Goal: Transaction & Acquisition: Purchase product/service

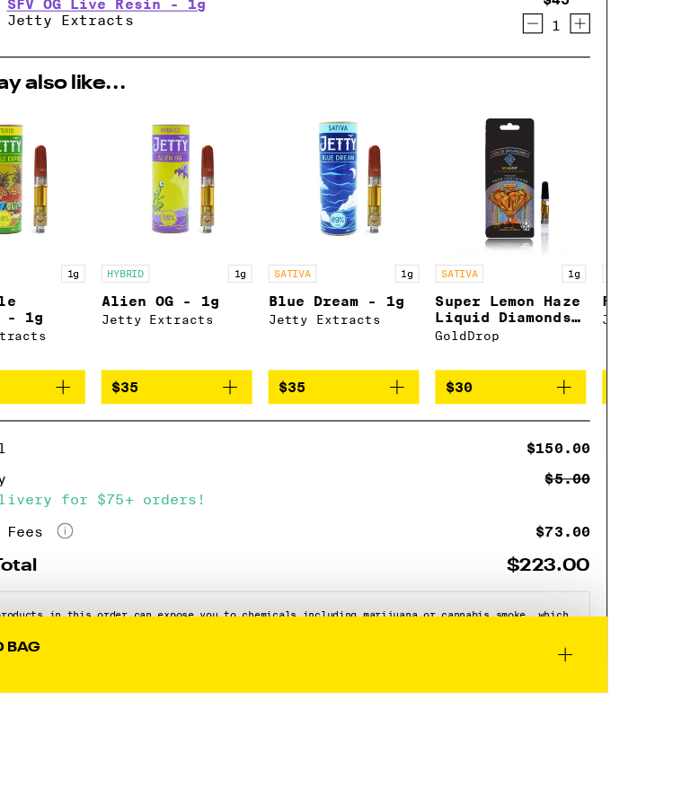
scroll to position [114, 0]
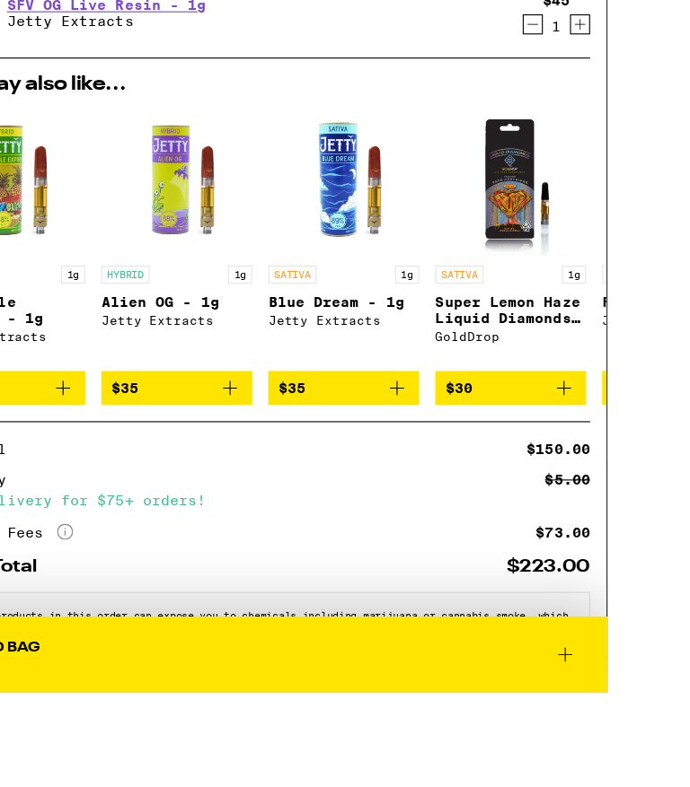
click at [296, 479] on div "Subtotal $150.00 Delivery $5.00 Free delivery for $75+ orders! Taxes & Fees Mor…" at bounding box center [307, 523] width 585 height 89
click at [271, 151] on h2 "You may also like..." at bounding box center [307, 160] width 585 height 18
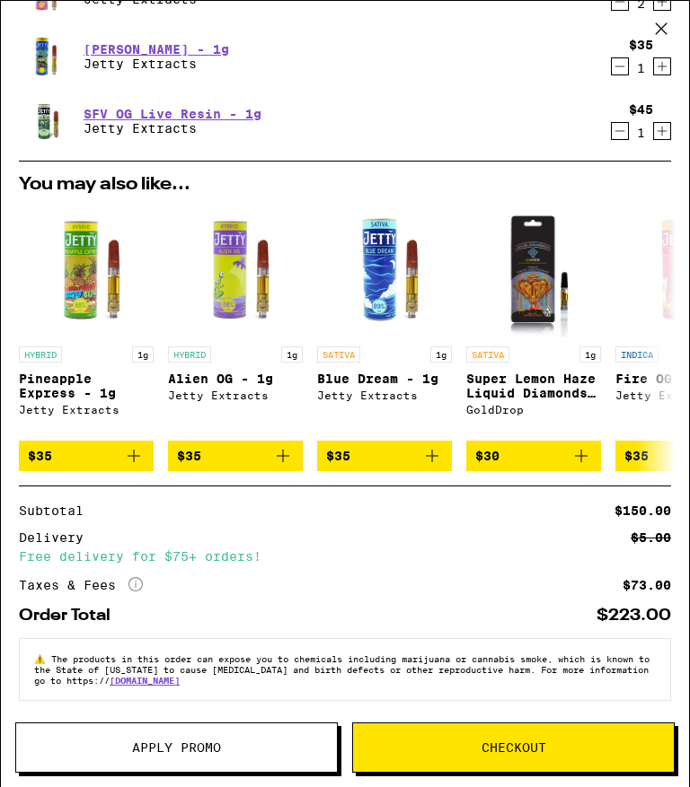
scroll to position [114, 0]
click at [537, 735] on button "Checkout" at bounding box center [513, 748] width 322 height 50
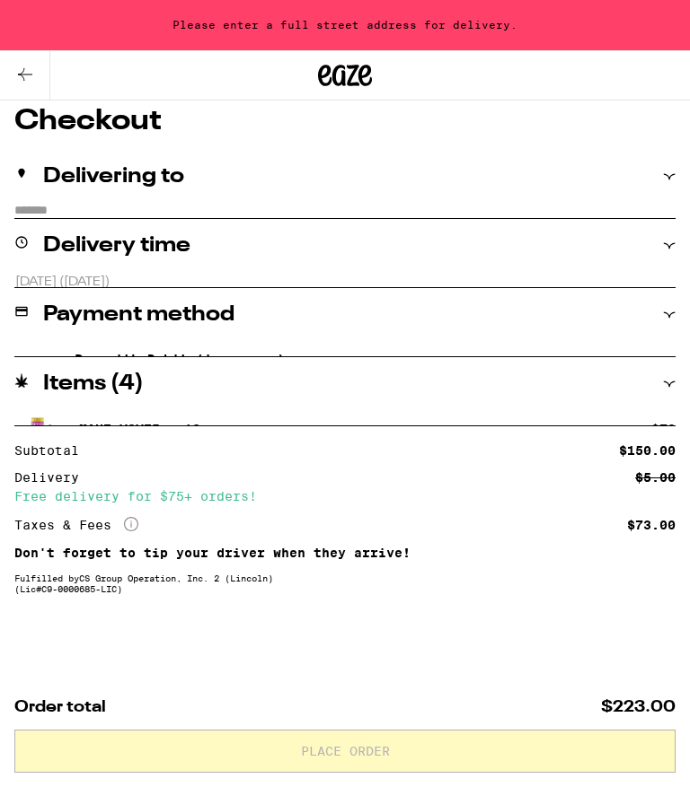
scroll to position [114, 0]
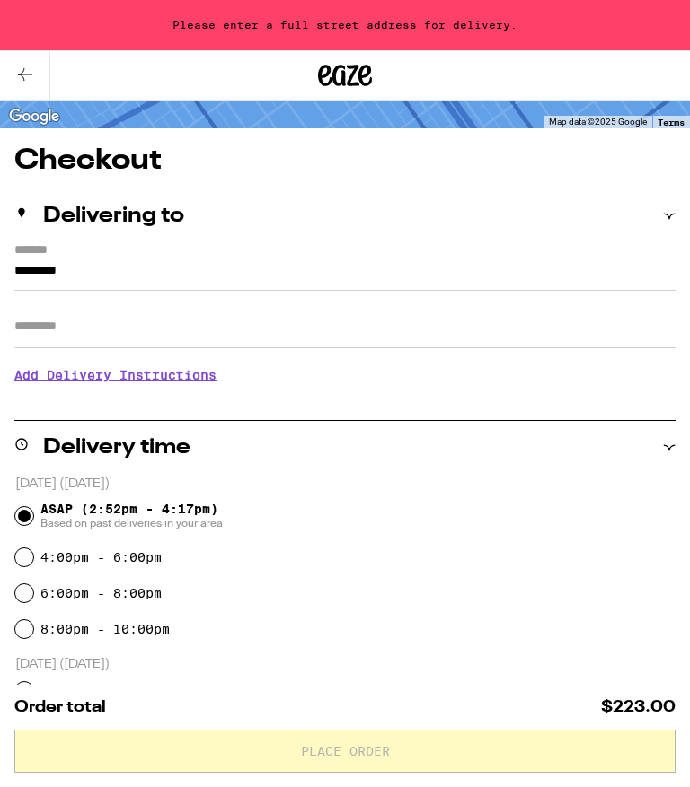
click at [19, 260] on input "*********" at bounding box center [344, 275] width 661 height 31
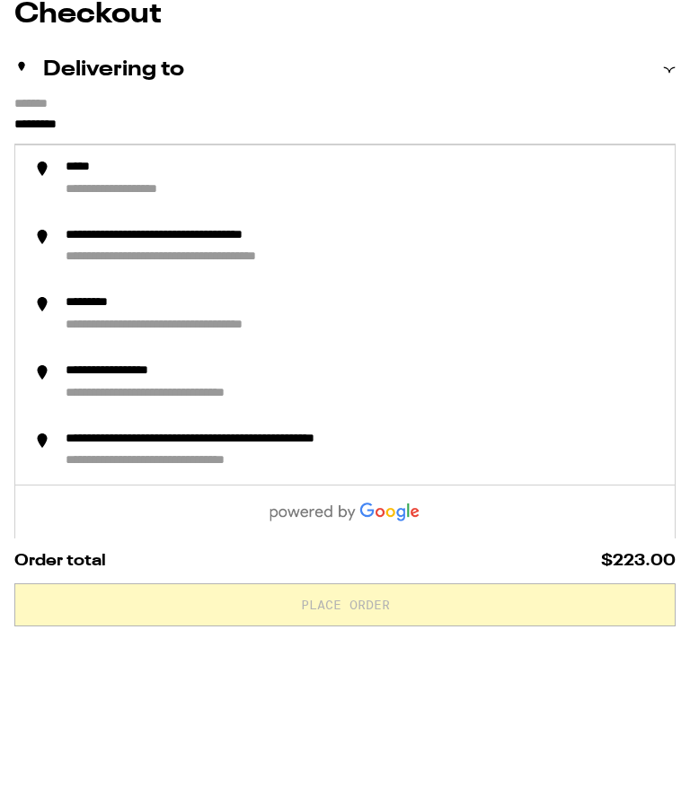
click at [94, 306] on div "*****" at bounding box center [86, 314] width 40 height 17
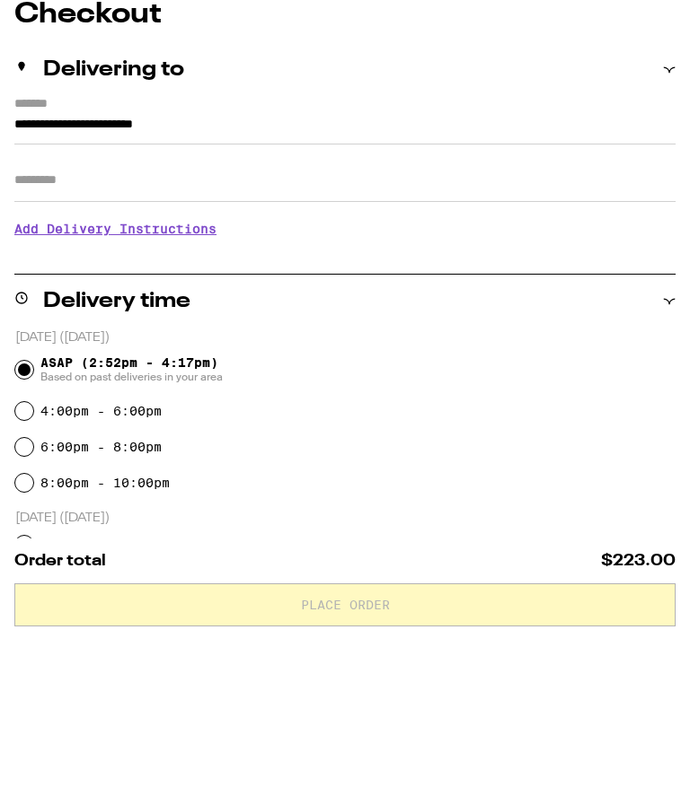
scroll to position [260, 0]
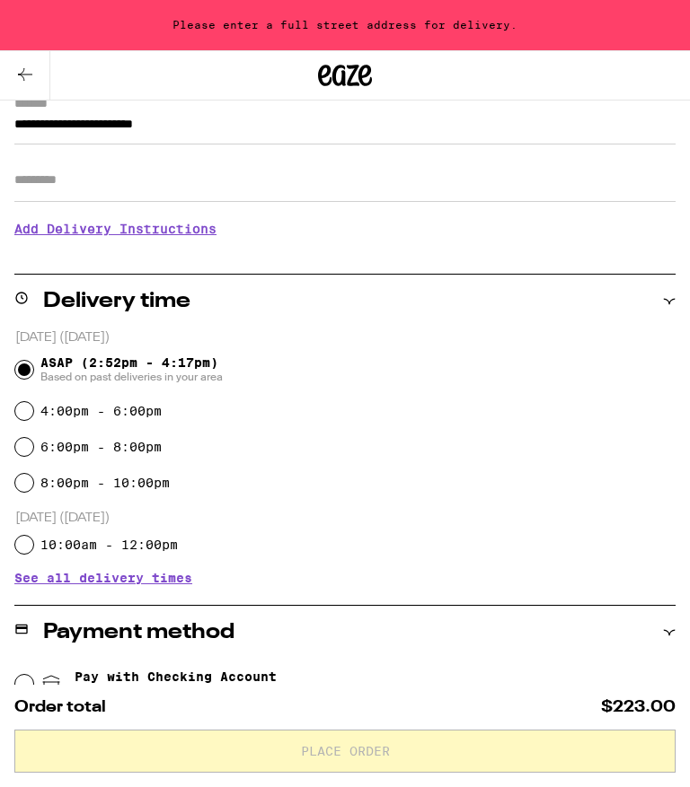
click at [74, 92] on div at bounding box center [115, 75] width 230 height 50
click at [22, 126] on input "**********" at bounding box center [344, 129] width 661 height 31
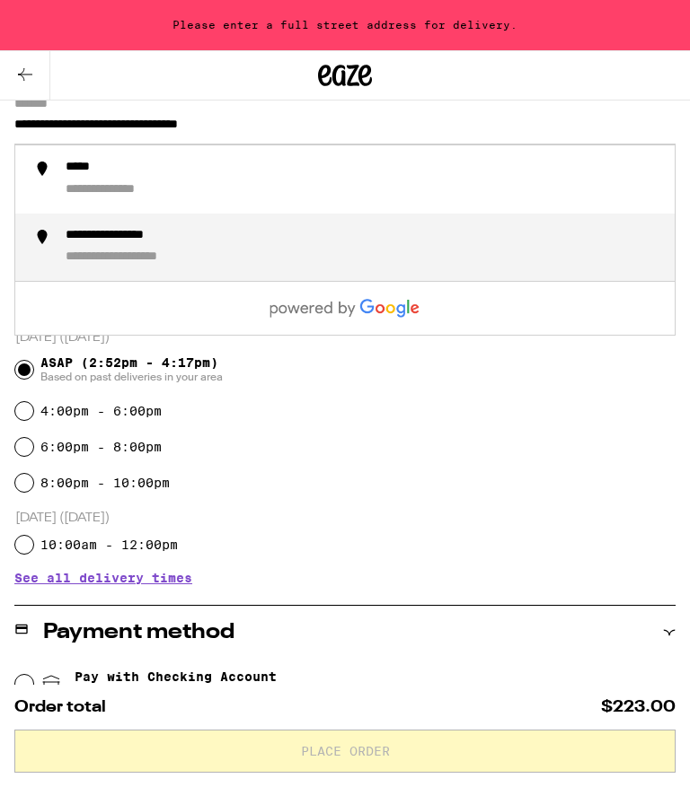
click at [208, 246] on div "**********" at bounding box center [363, 248] width 594 height 40
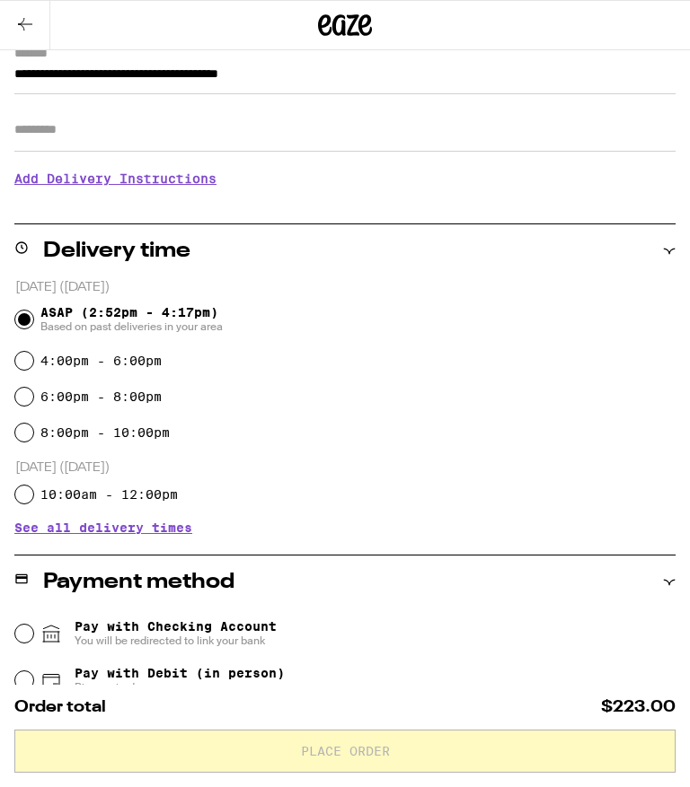
type input "**********"
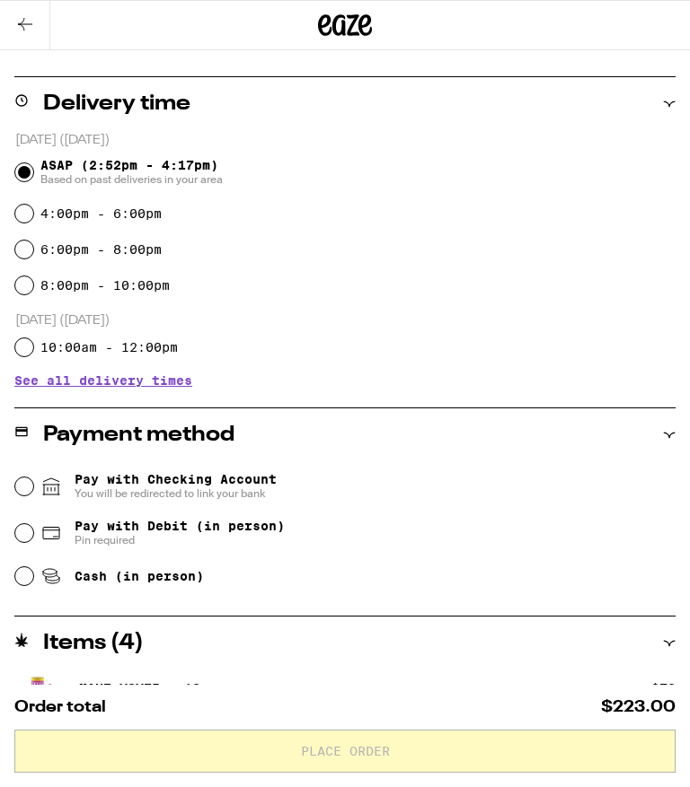
scroll to position [405, 0]
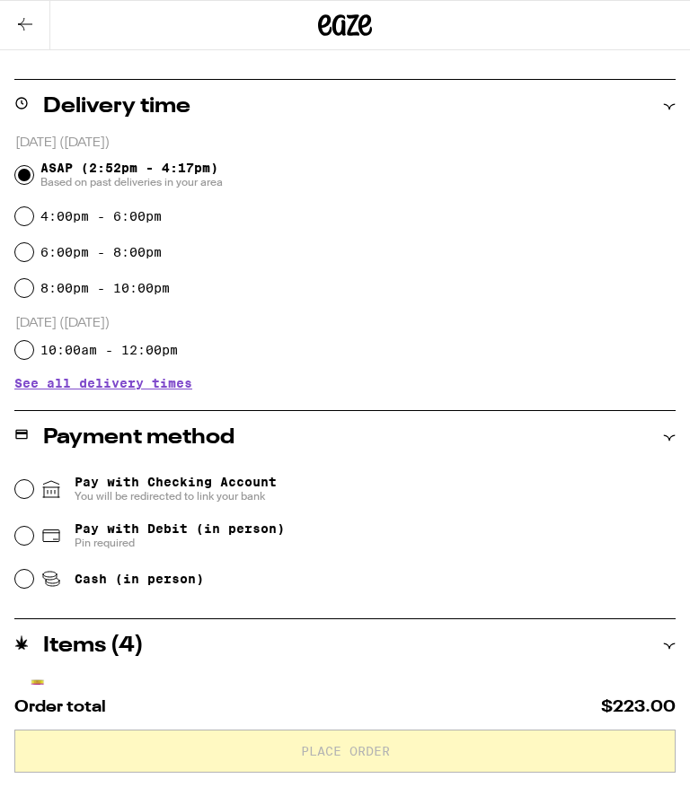
click at [32, 220] on input "4:00pm - 6:00pm" at bounding box center [24, 216] width 18 height 18
radio input "true"
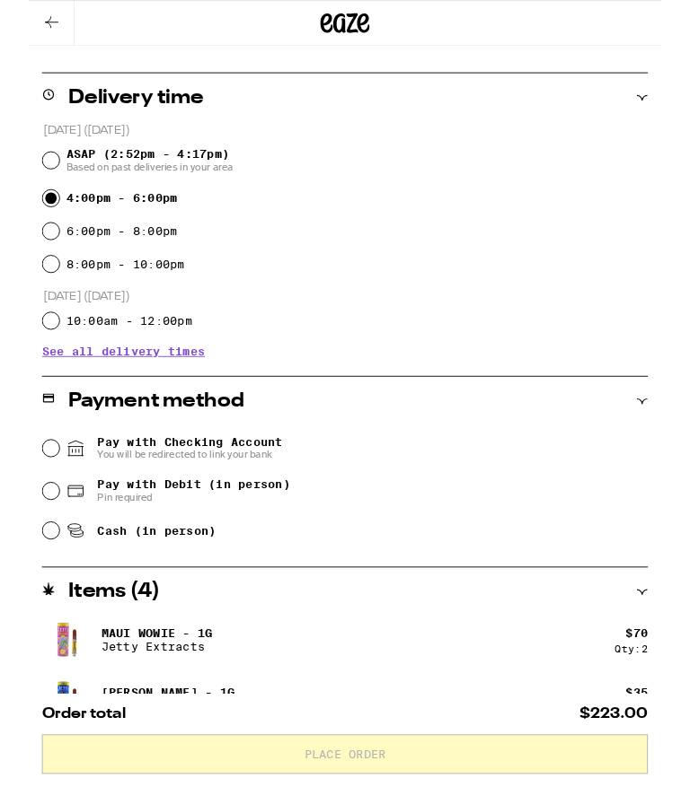
scroll to position [394, 0]
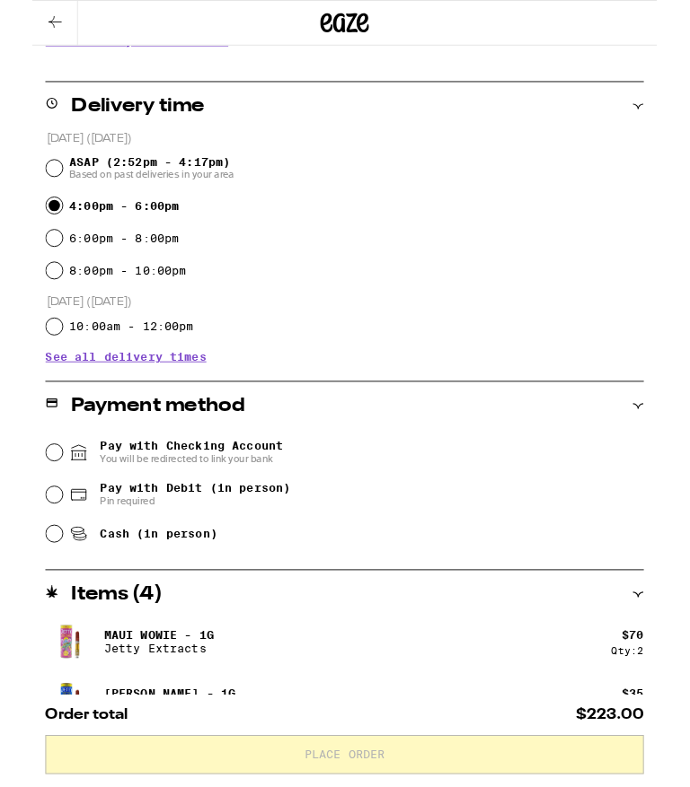
click at [215, 547] on span "Pay with Debit (in person)" at bounding box center [180, 539] width 210 height 14
click at [33, 549] on input "Pay with Debit (in person) Pin required" at bounding box center [24, 547] width 18 height 18
radio input "true"
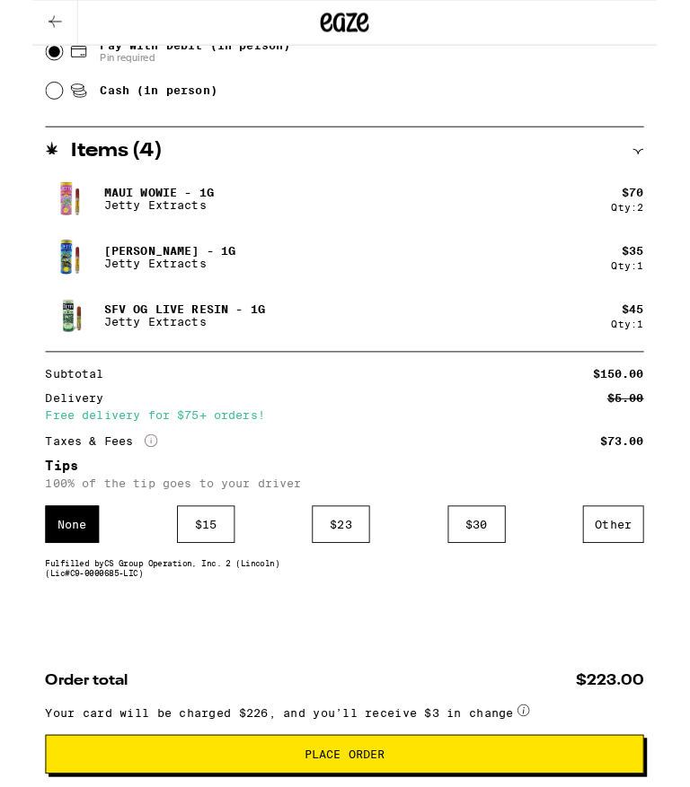
scroll to position [896, 0]
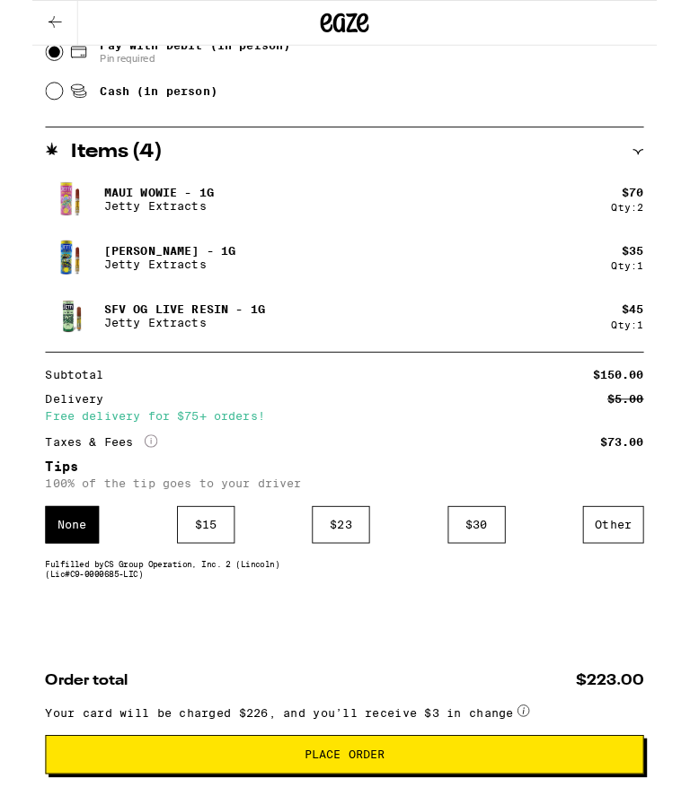
click at [209, 568] on div "$ 15" at bounding box center [192, 579] width 64 height 41
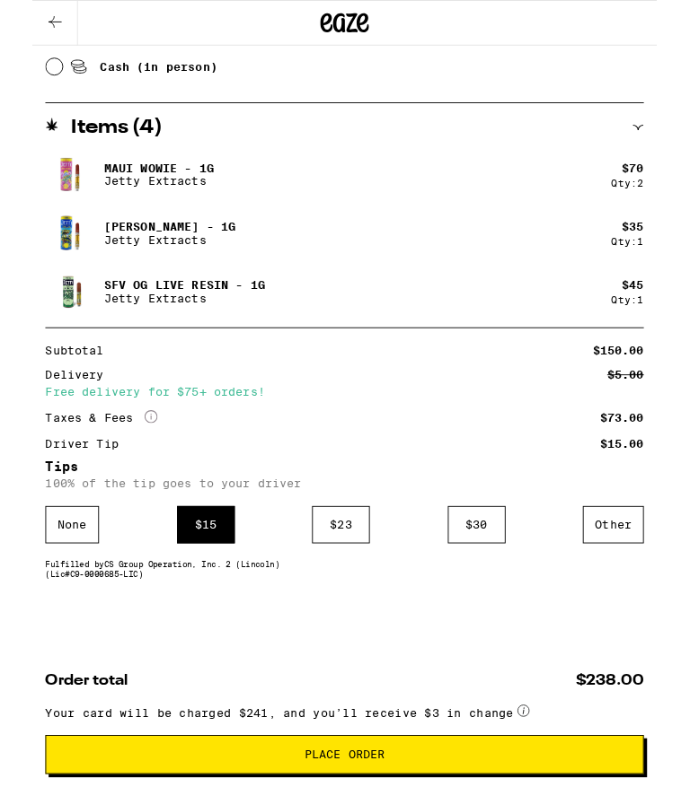
scroll to position [1006, 0]
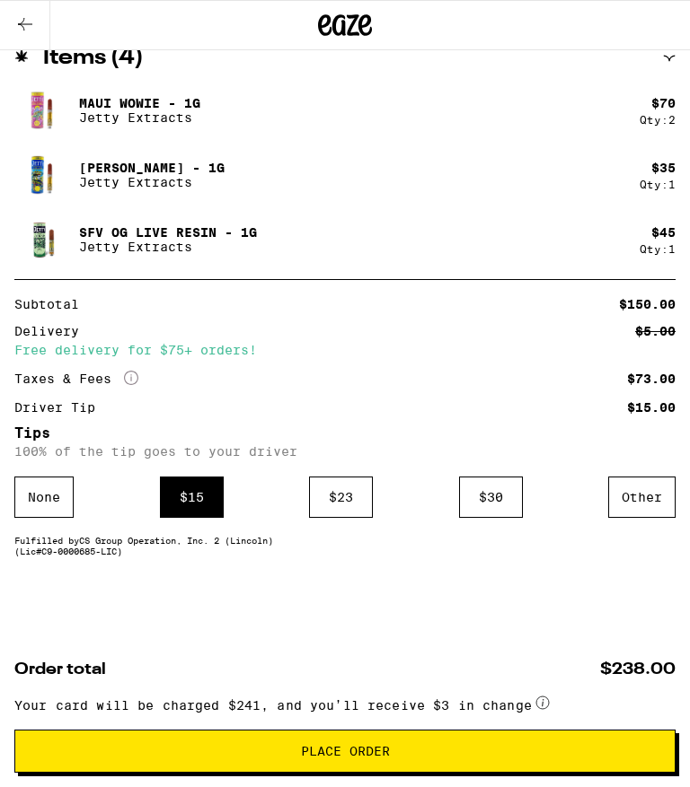
click at [380, 749] on span "Place Order" at bounding box center [345, 751] width 89 height 13
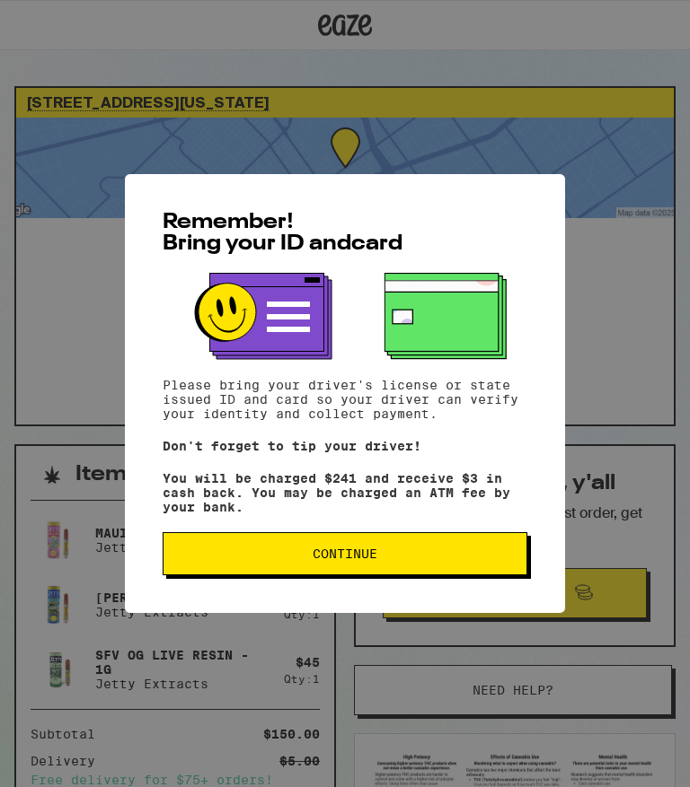
click at [408, 552] on button "Continue" at bounding box center [345, 553] width 365 height 43
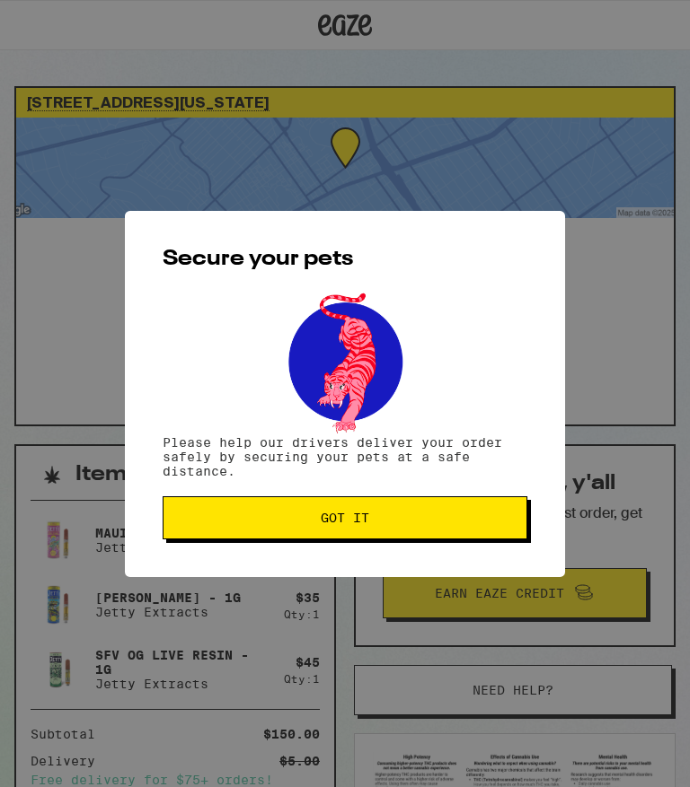
click at [417, 524] on span "Got it" at bounding box center [345, 518] width 334 height 13
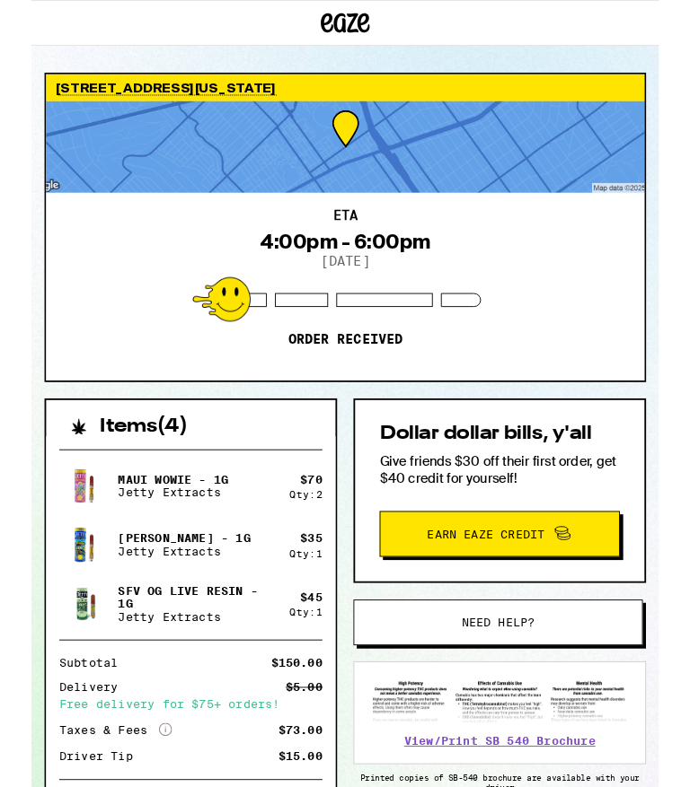
scroll to position [4, 0]
